Goal: Task Accomplishment & Management: Manage account settings

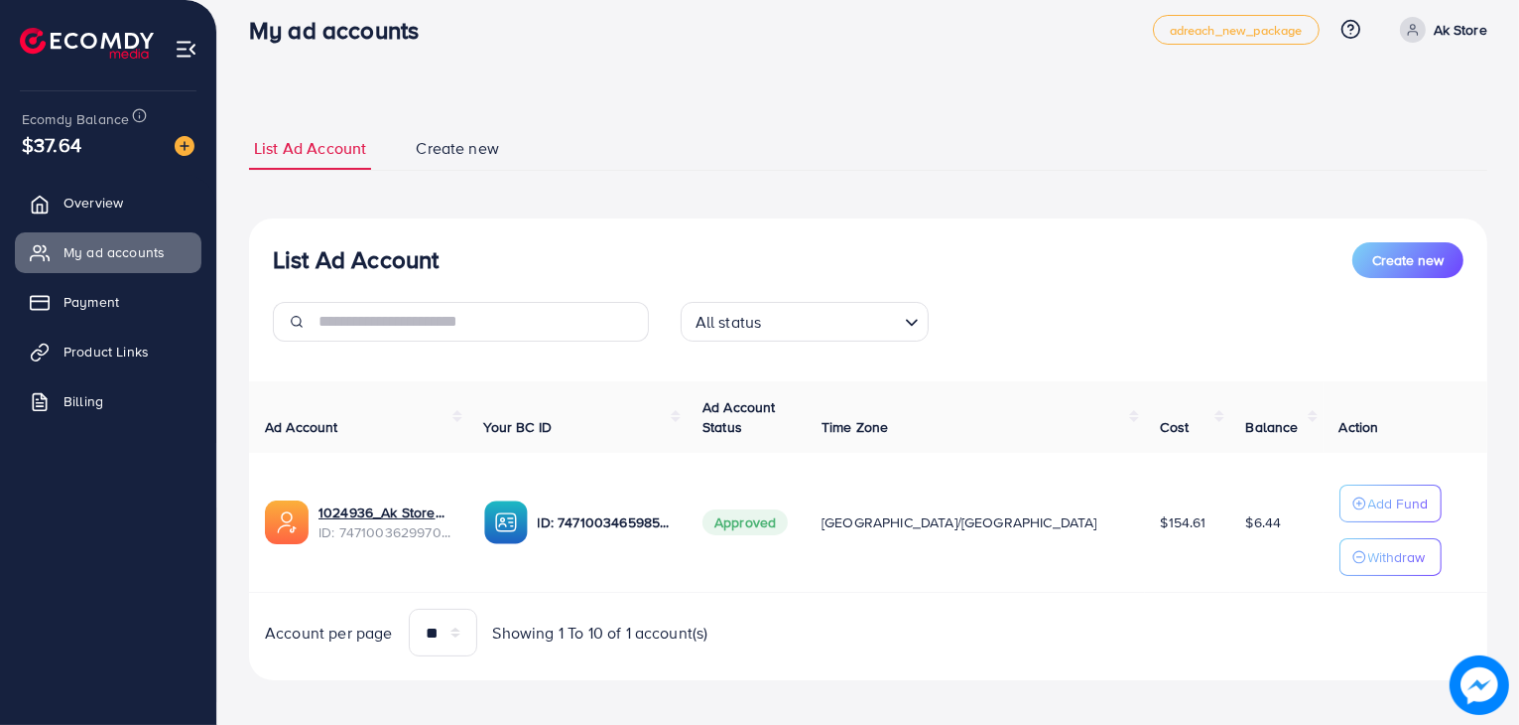
scroll to position [30, 0]
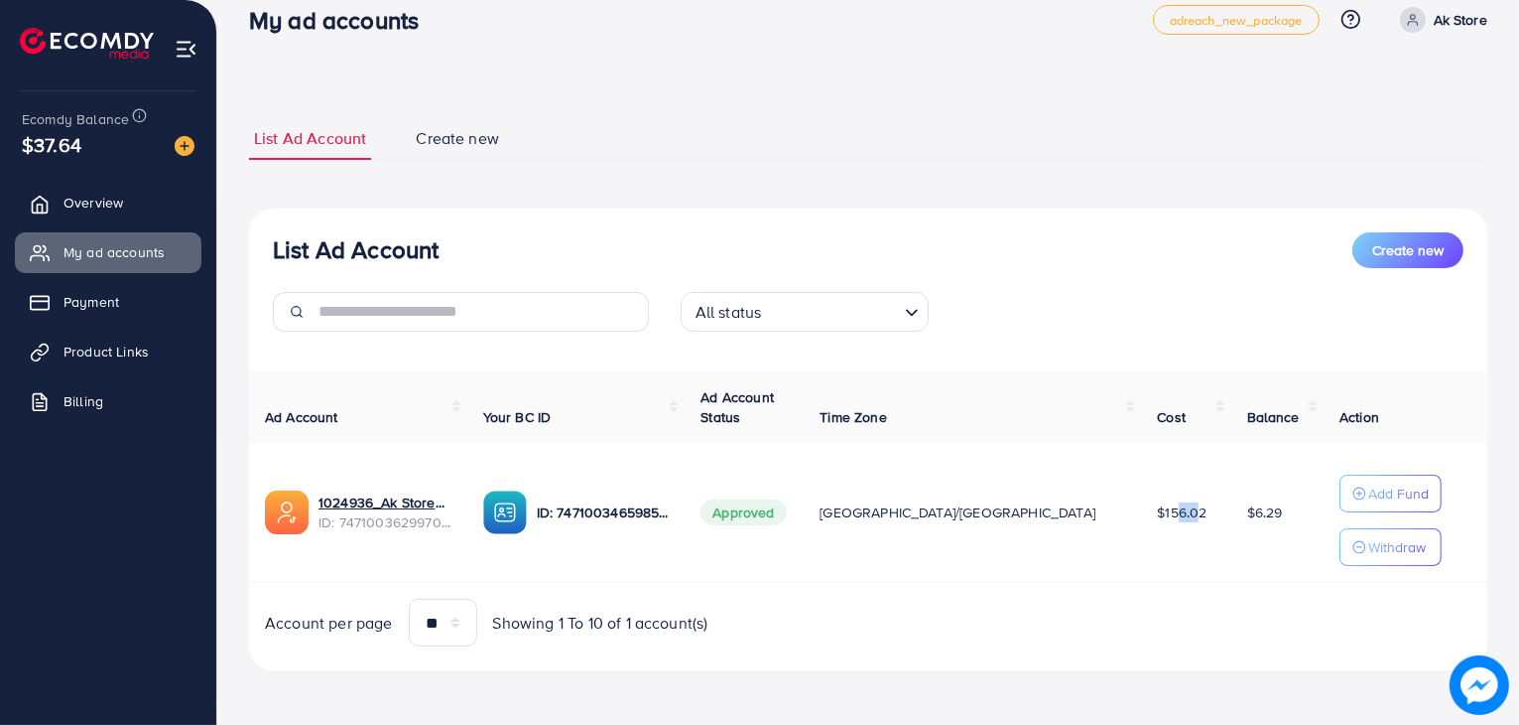
drag, startPoint x: 1088, startPoint y: 517, endPoint x: 1112, endPoint y: 507, distance: 25.8
click at [1157, 507] on span "$156.02" at bounding box center [1182, 512] width 50 height 20
click at [693, 158] on ul "List Ad Account Create new" at bounding box center [868, 139] width 1239 height 44
